Goal: Task Accomplishment & Management: Use online tool/utility

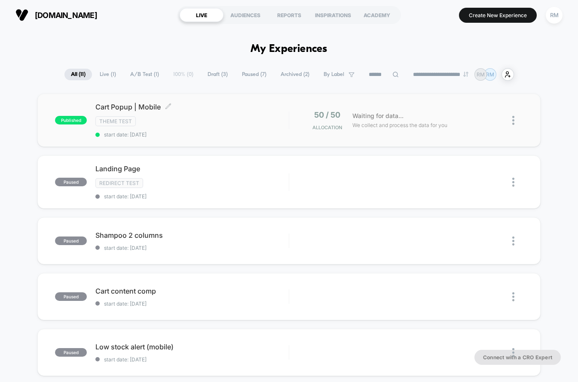
click at [252, 129] on div "Cart Popup | Mobile Click to edit experience details Click to edit experience d…" at bounding box center [191, 120] width 193 height 35
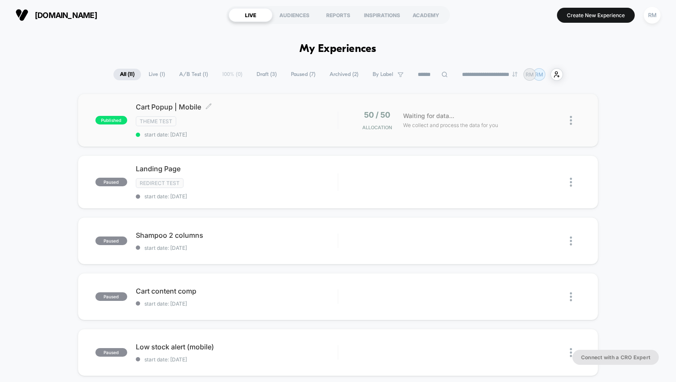
click at [299, 107] on span "Cart Popup | Mobile Click to edit experience details" at bounding box center [237, 107] width 202 height 9
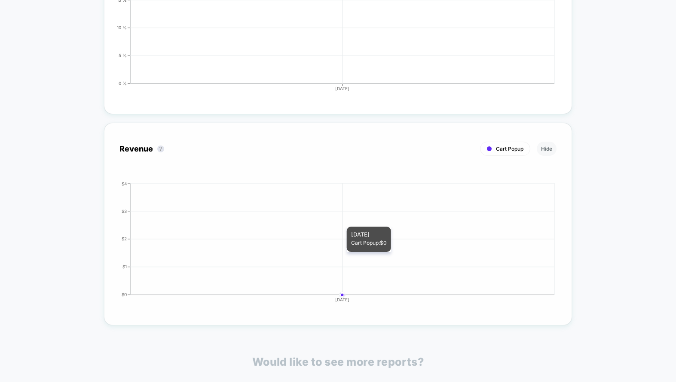
scroll to position [1087, 0]
